Goal: Use online tool/utility: Utilize a website feature to perform a specific function

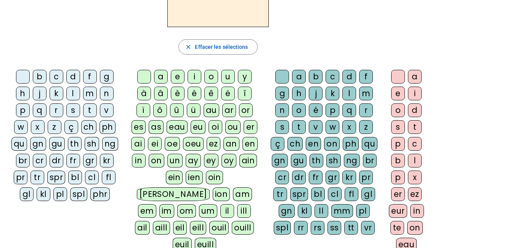
scroll to position [89, 0]
click at [367, 145] on div "qu" at bounding box center [370, 143] width 16 height 14
click at [413, 90] on div "i" at bounding box center [415, 93] width 14 height 14
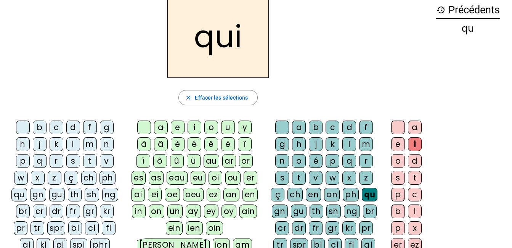
scroll to position [38, 0]
click at [283, 178] on div "s" at bounding box center [282, 178] width 14 height 14
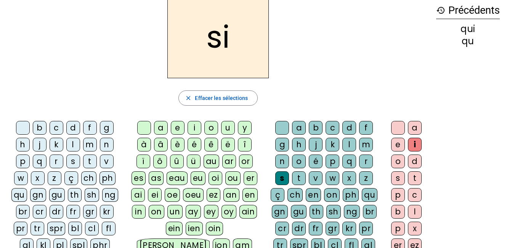
click at [281, 162] on div "n" at bounding box center [282, 161] width 14 height 14
click at [397, 146] on div "e" at bounding box center [398, 145] width 14 height 14
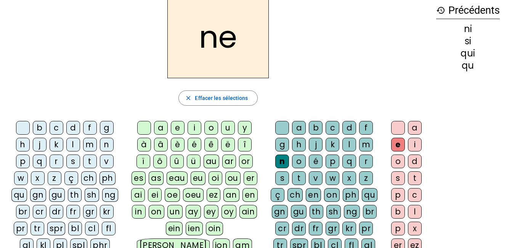
click at [282, 178] on div "s" at bounding box center [282, 178] width 14 height 14
click at [298, 178] on div "t" at bounding box center [299, 178] width 14 height 14
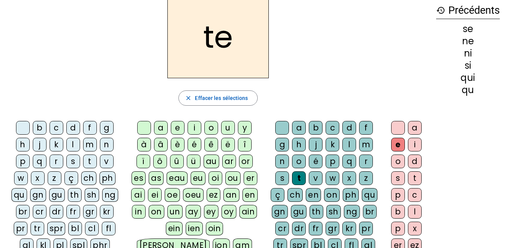
click at [351, 127] on div "d" at bounding box center [349, 128] width 14 height 14
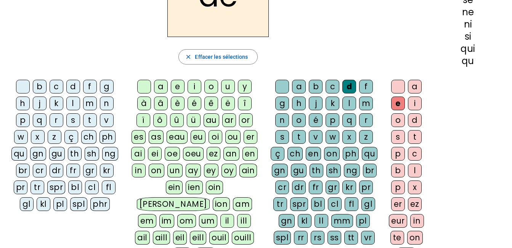
scroll to position [78, 0]
click at [277, 89] on div at bounding box center [282, 87] width 14 height 14
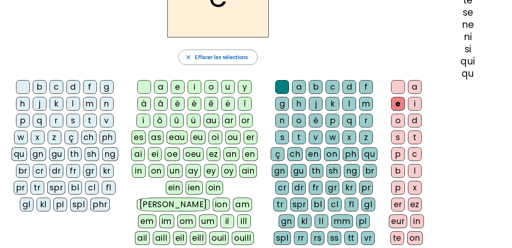
click at [394, 89] on div at bounding box center [398, 87] width 14 height 14
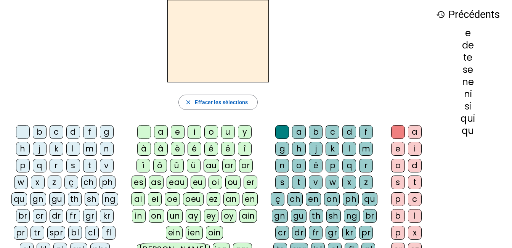
scroll to position [28, 0]
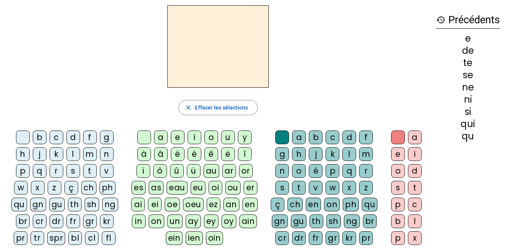
click at [71, 139] on div "d" at bounding box center [73, 137] width 14 height 14
click at [231, 137] on div "u" at bounding box center [228, 137] width 14 height 14
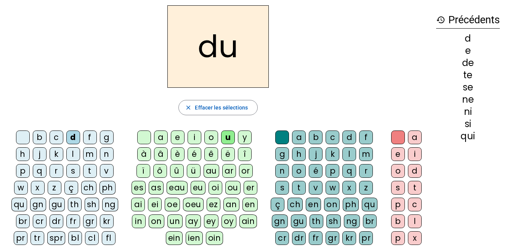
click at [75, 170] on div "s" at bounding box center [73, 171] width 14 height 14
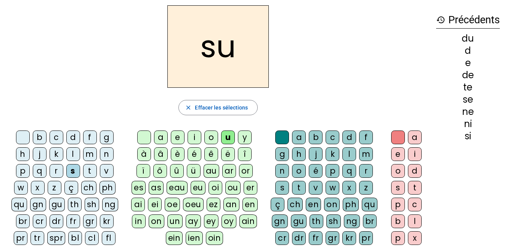
click at [73, 154] on div "l" at bounding box center [73, 154] width 14 height 14
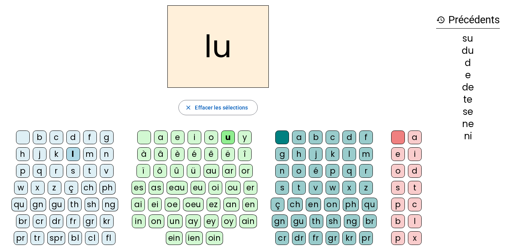
click at [91, 171] on div "t" at bounding box center [90, 171] width 14 height 14
click at [162, 139] on div "a" at bounding box center [161, 137] width 14 height 14
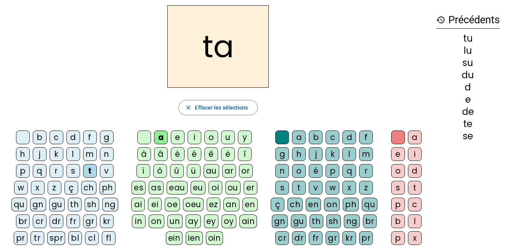
click at [73, 171] on div "s" at bounding box center [73, 171] width 14 height 14
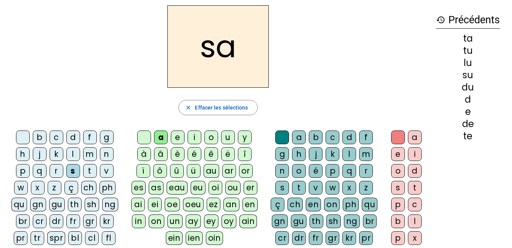
click at [90, 151] on div "m" at bounding box center [90, 154] width 14 height 14
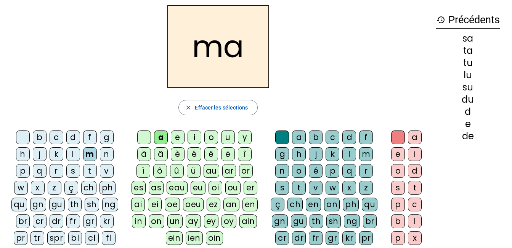
click at [179, 136] on div "e" at bounding box center [178, 137] width 14 height 14
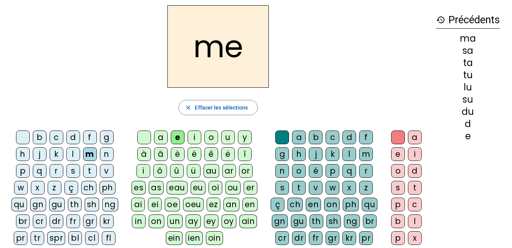
click at [74, 136] on div "d" at bounding box center [73, 137] width 14 height 14
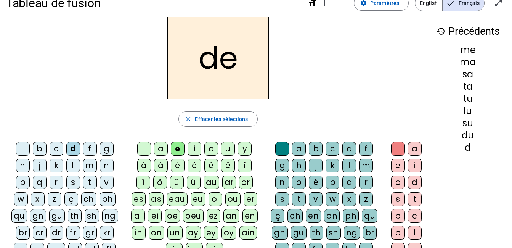
scroll to position [16, 0]
